Goal: Information Seeking & Learning: Learn about a topic

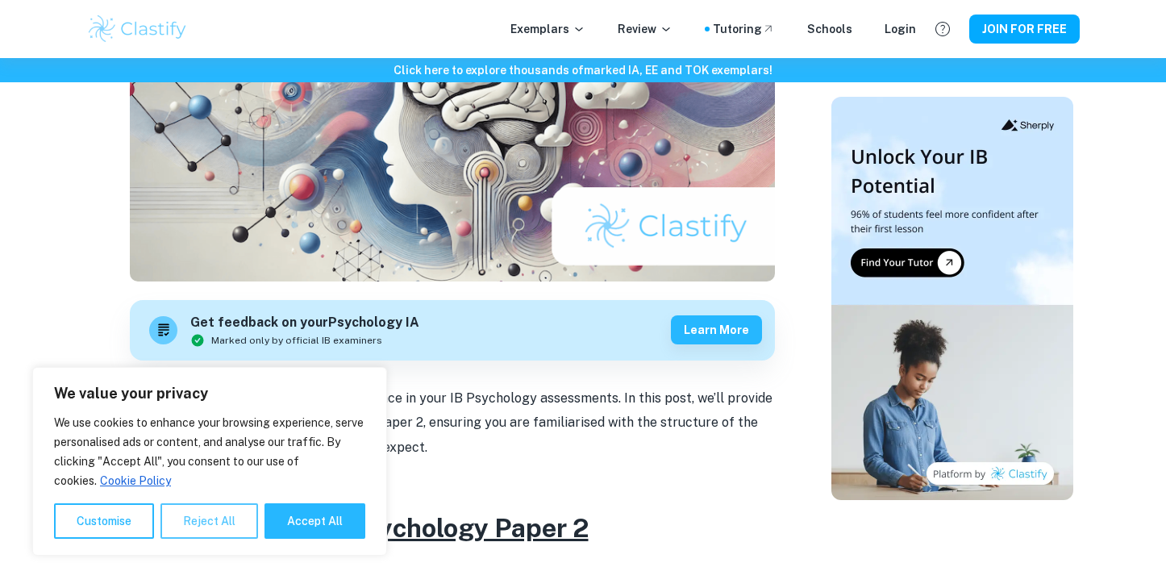
click at [210, 526] on button "Reject All" at bounding box center [210, 520] width 98 height 35
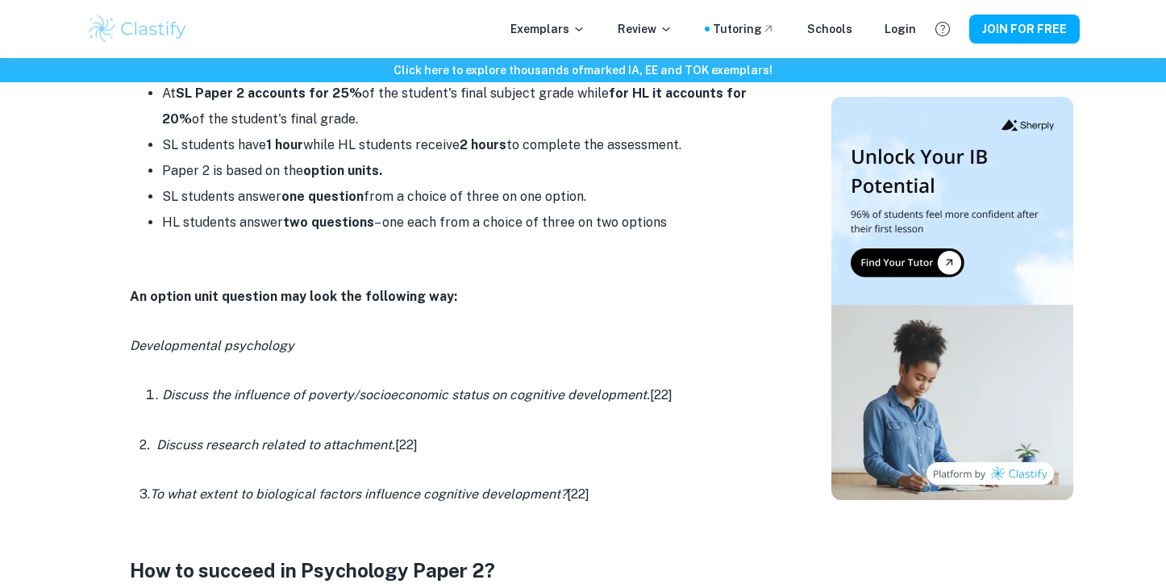
scroll to position [862, 0]
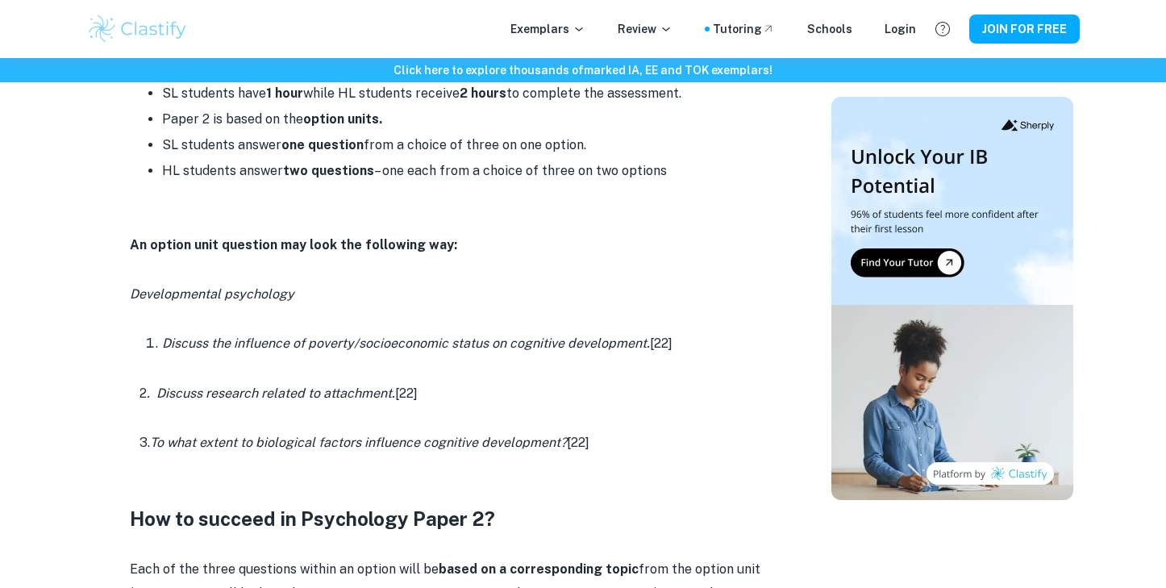
click at [553, 45] on div "Exemplars Review Tutoring Schools Login JOIN FOR FREE" at bounding box center [583, 29] width 1166 height 58
click at [565, 31] on p "Exemplars" at bounding box center [548, 29] width 75 height 18
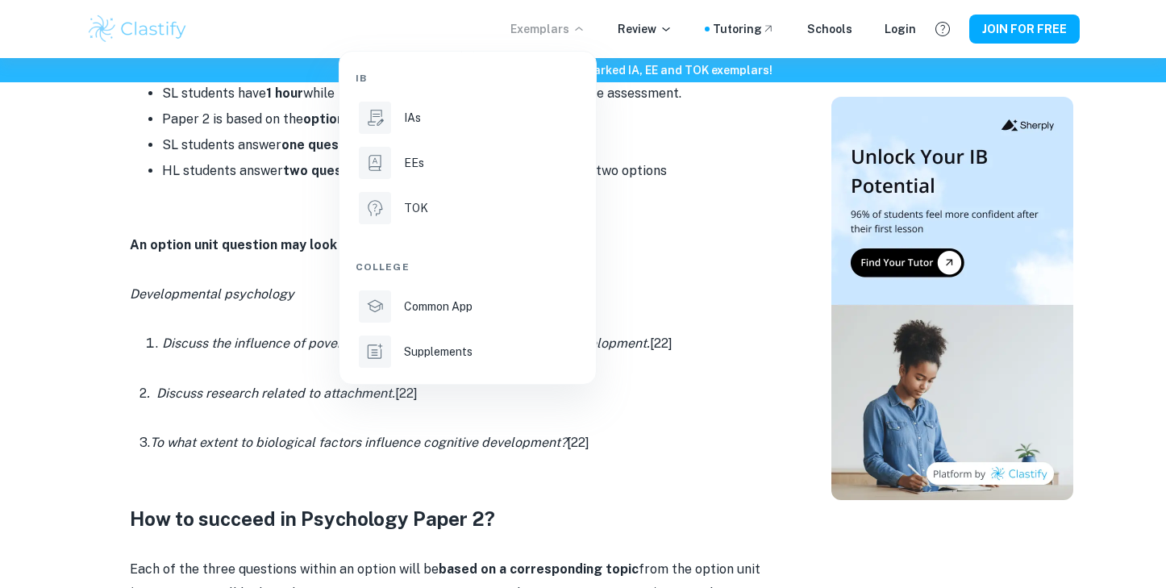
click at [628, 284] on div at bounding box center [583, 294] width 1166 height 588
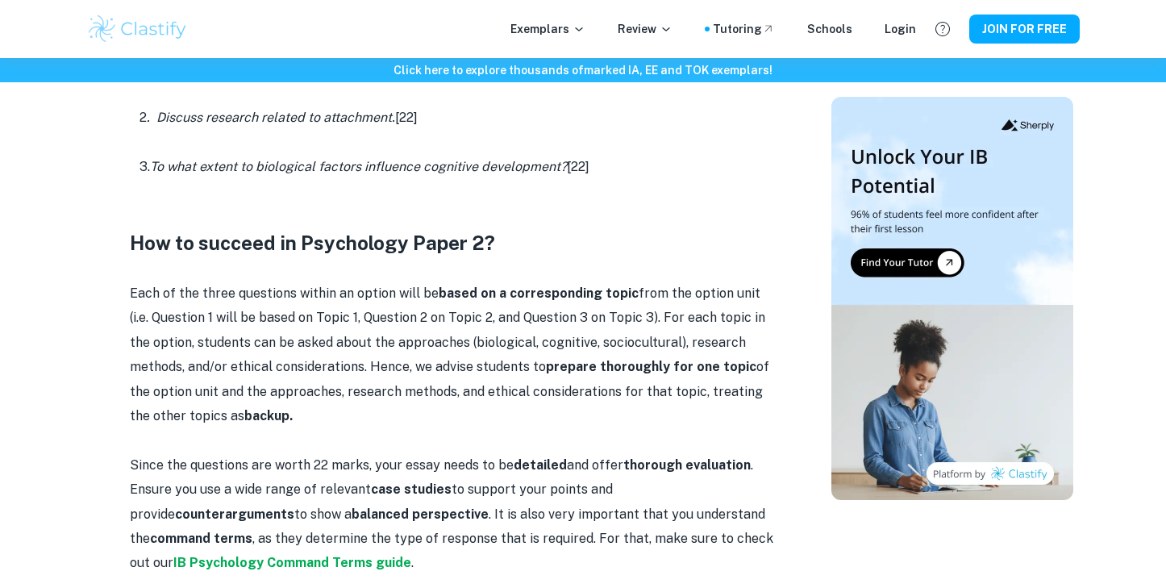
scroll to position [1154, 0]
